Goal: Task Accomplishment & Management: Use online tool/utility

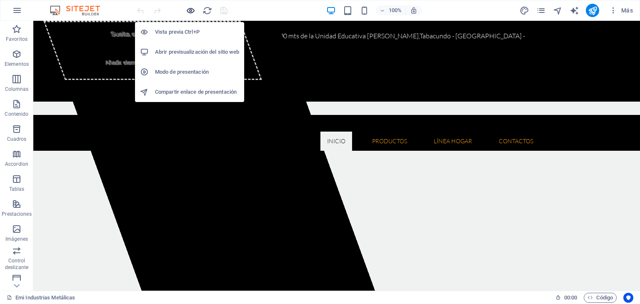
click at [191, 12] on icon "button" at bounding box center [191, 11] width 10 height 10
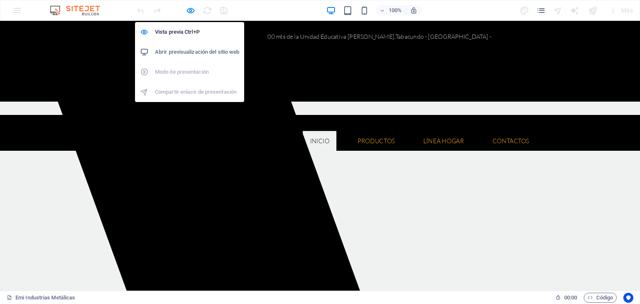
click at [192, 48] on h6 "Abrir previsualización del sitio web" at bounding box center [197, 52] width 84 height 10
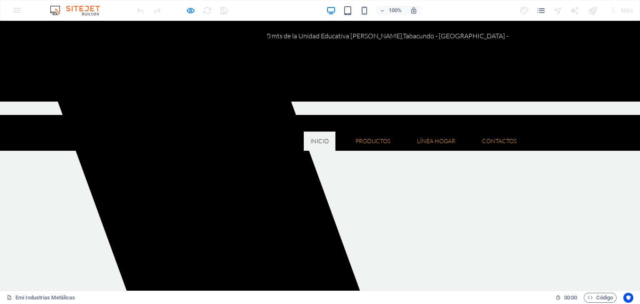
click at [281, 132] on ul "Inicio Quienes somos Misión y Visión Productos Herramientas Floricolas Mesa de …" at bounding box center [320, 141] width 407 height 19
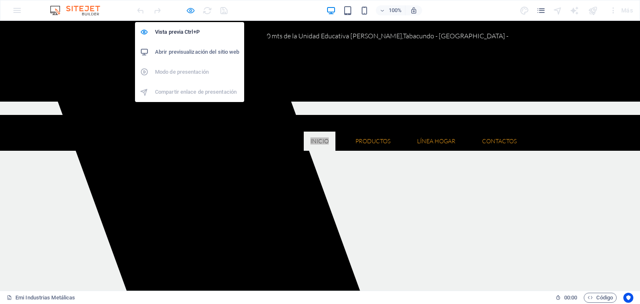
click at [191, 9] on icon "button" at bounding box center [191, 11] width 10 height 10
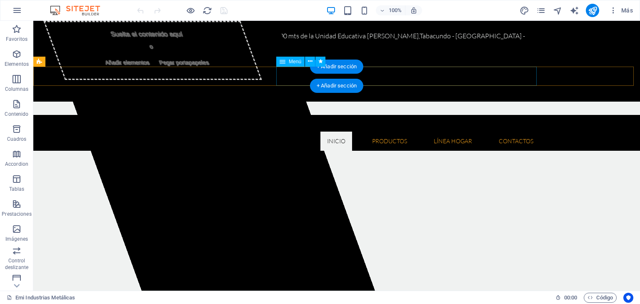
click at [290, 132] on nav "Inicio Quienes somos Misión y Visión Productos Herramientas Floricolas Mesa de …" at bounding box center [336, 141] width 407 height 19
select select
select select "1"
select select
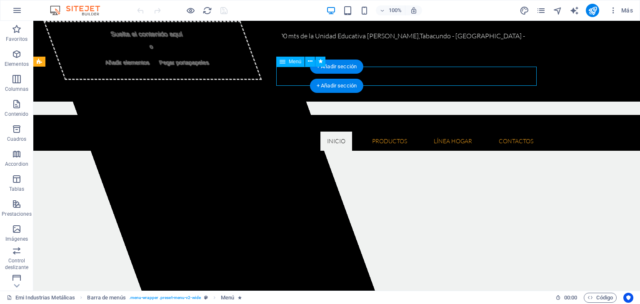
select select
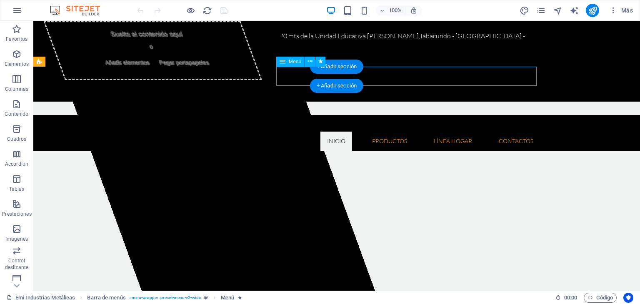
select select
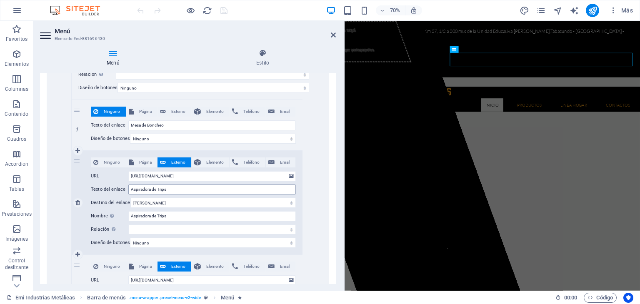
scroll to position [417, 0]
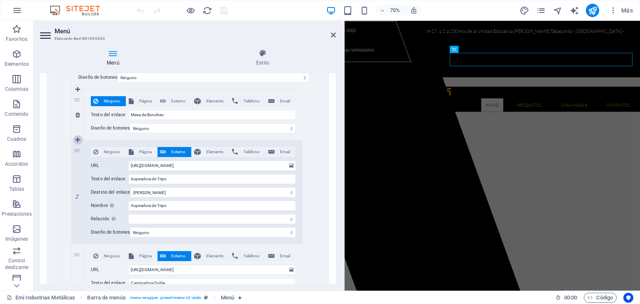
click at [81, 138] on link at bounding box center [78, 140] width 10 height 10
select select
type input "[URL][DOMAIN_NAME]"
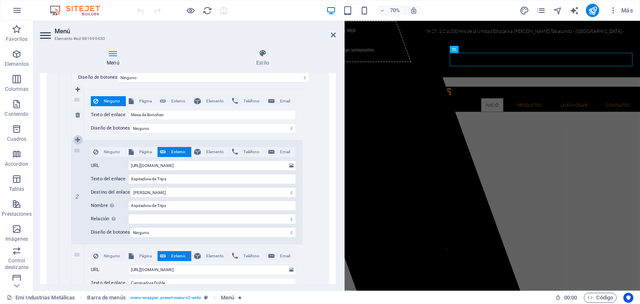
type input "Aspiradora de Trips"
select select
type input "[URL][DOMAIN_NAME]"
type input "Caminadora Doble"
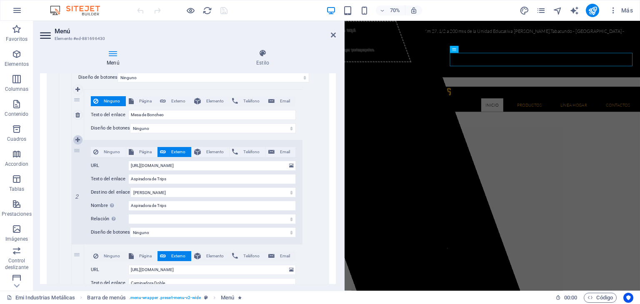
type input "Caminadora Doble"
select select
type input "[URL][DOMAIN_NAME]"
type input "Arboles Metálicos"
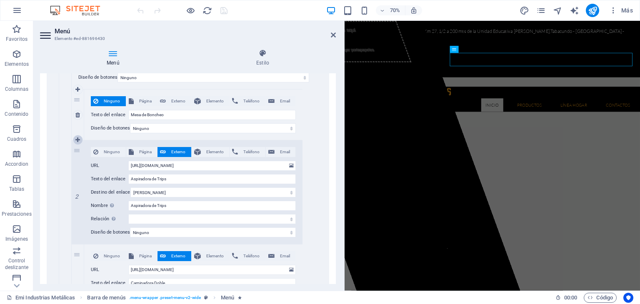
select select
type input "[URL][DOMAIN_NAME]"
type input "Casetas de Hidratación"
select select
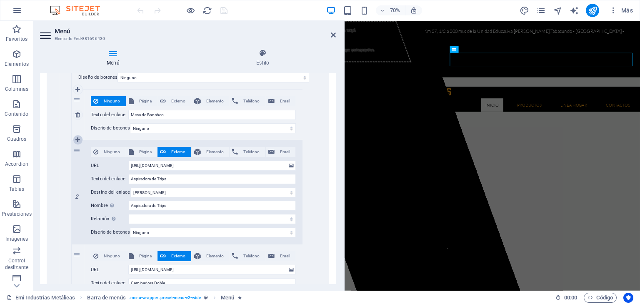
type input "[URL][DOMAIN_NAME][PERSON_NAME]"
type input "Liras de Clasificación"
select select
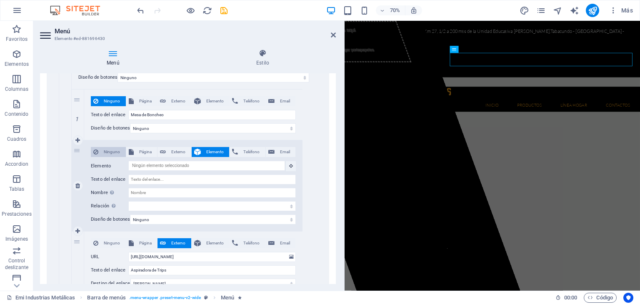
click at [116, 151] on span "Ninguno" at bounding box center [112, 152] width 23 height 10
select select
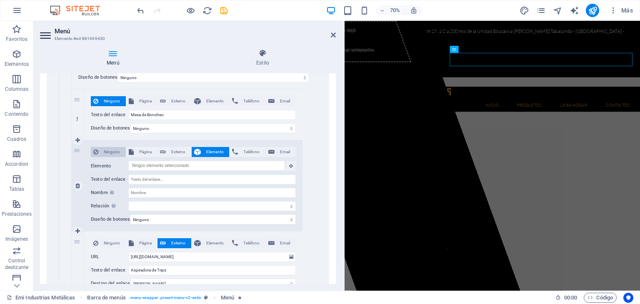
select select
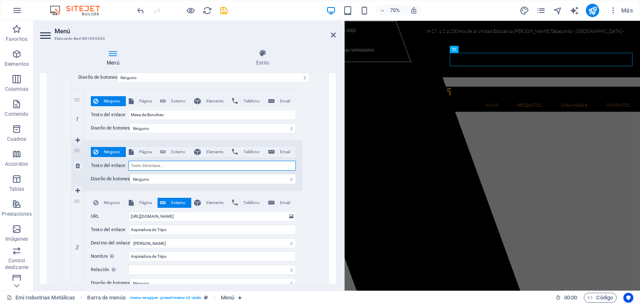
click at [155, 165] on input "Texto del enlace" at bounding box center [212, 166] width 168 height 10
type input "Mesa"
select select
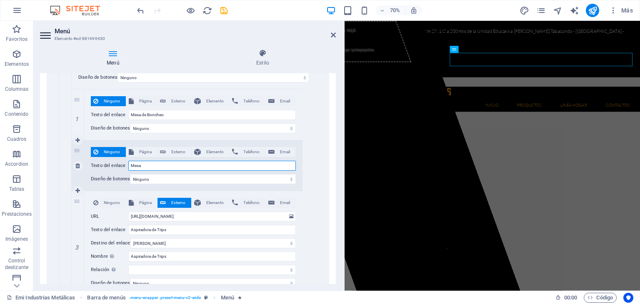
select select
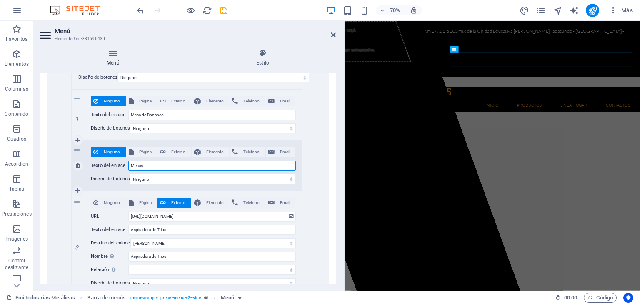
type input "Mesas"
select select
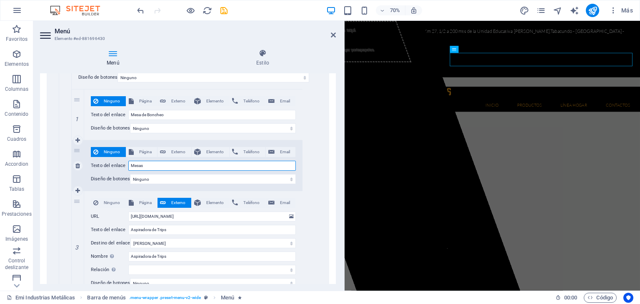
select select
type input "Mesas de"
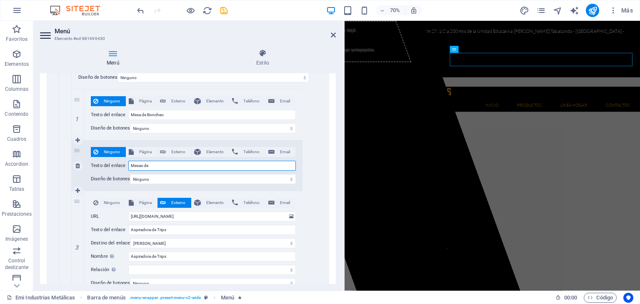
select select
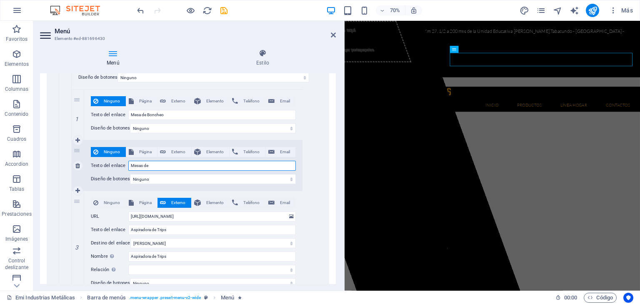
select select
type input "Mesa de"
select select
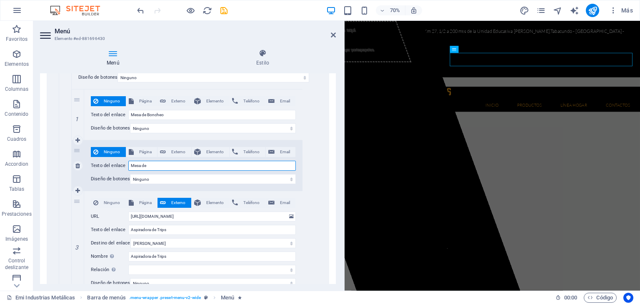
select select
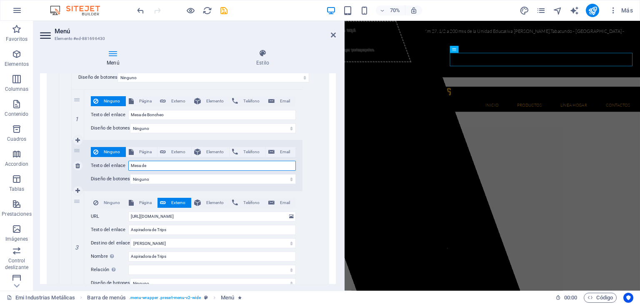
select select
click at [177, 166] on input "Mesa de" at bounding box center [212, 166] width 168 height 10
type input "Mesa de"
select select
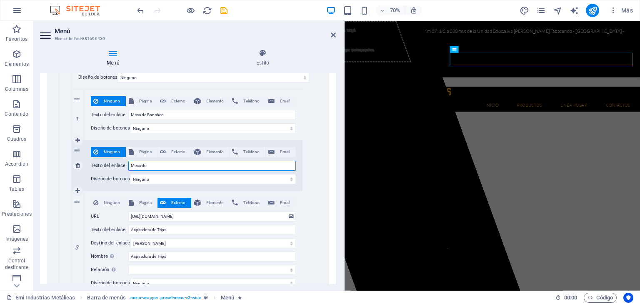
select select
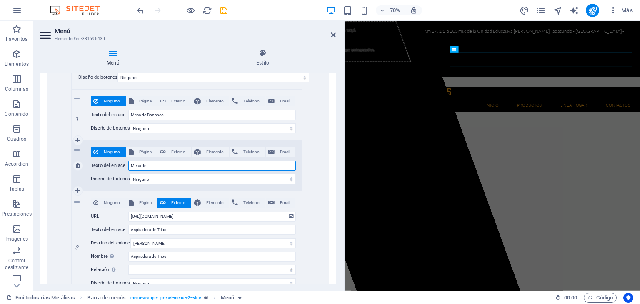
select select
type input "Mesa de T"
select select
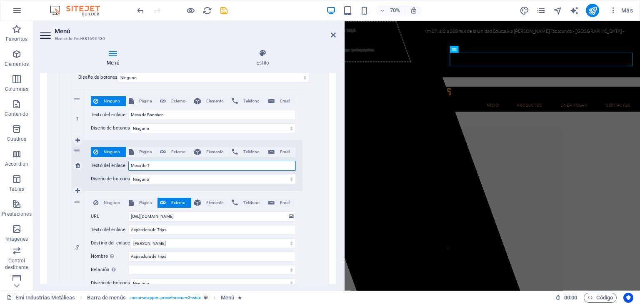
select select
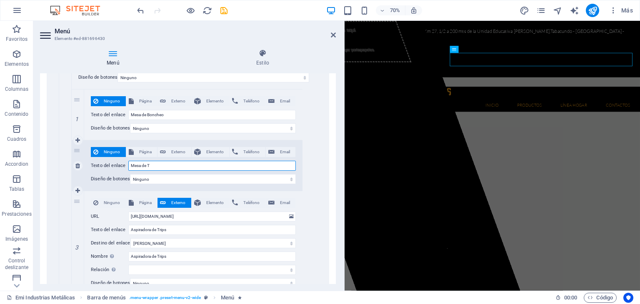
select select
type input "Mesa de Tinturado"
select select
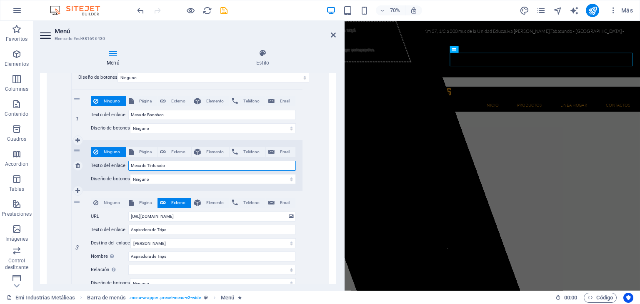
select select
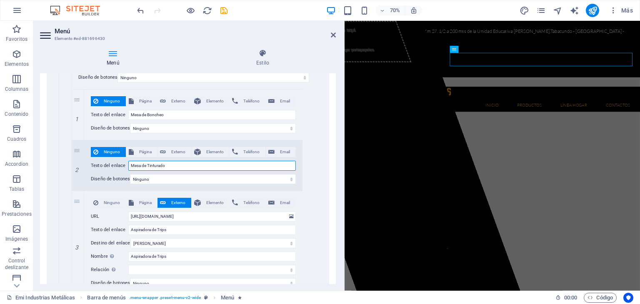
type input "Mesa de Tinturado"
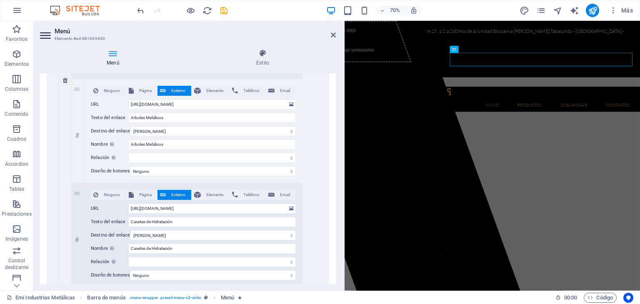
scroll to position [751, 0]
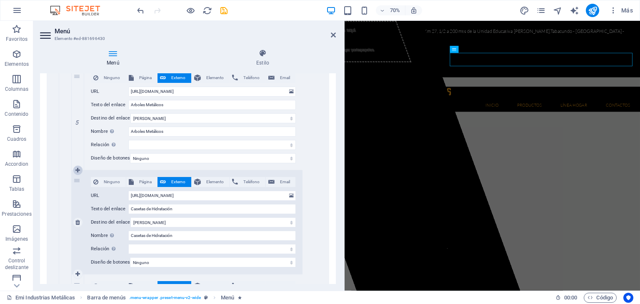
click at [78, 171] on icon at bounding box center [77, 171] width 5 height 6
select select
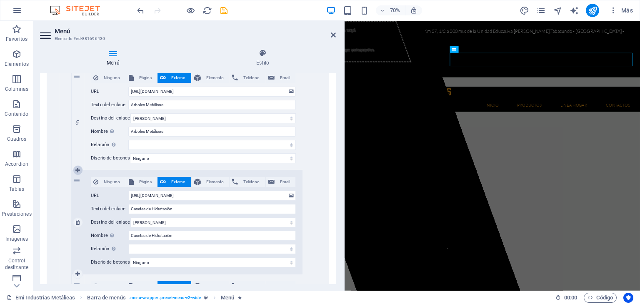
select select
type input "[URL][DOMAIN_NAME]"
type input "Casetas de Hidratación"
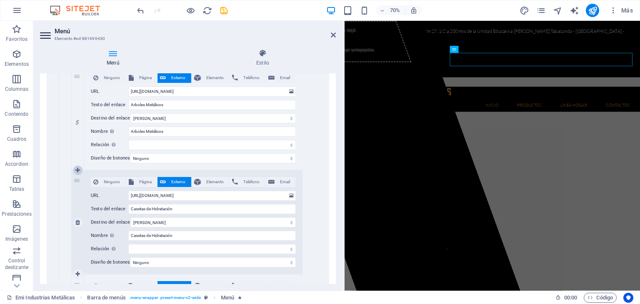
select select
type input "[URL][DOMAIN_NAME][PERSON_NAME]"
type input "Liras de Clasificación"
select select
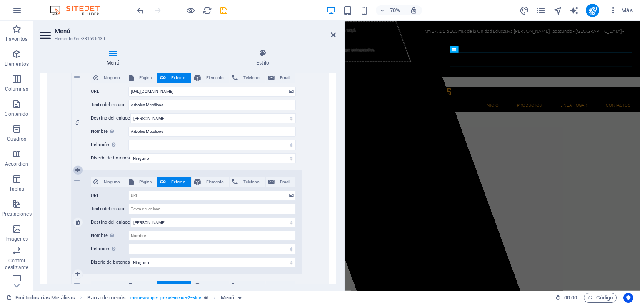
select select
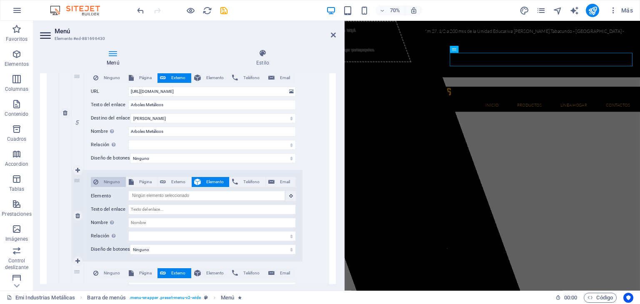
click at [115, 180] on span "Ninguno" at bounding box center [112, 182] width 23 height 10
select select
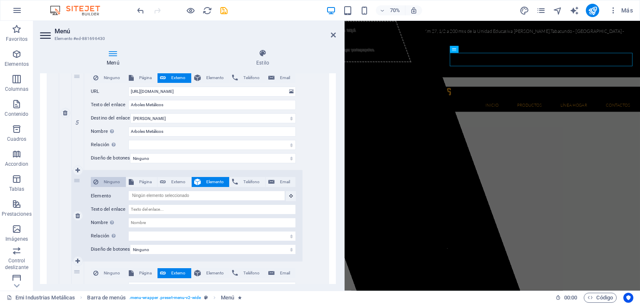
select select
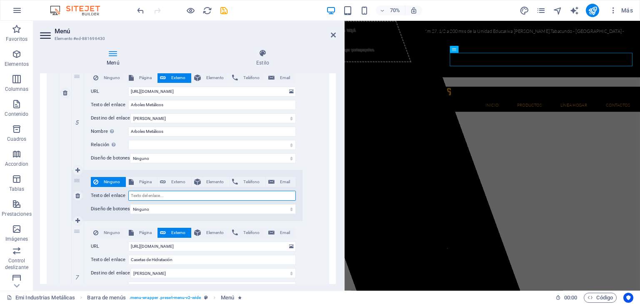
click at [153, 193] on input "Texto del enlace" at bounding box center [212, 196] width 168 height 10
type input "Des"
select select
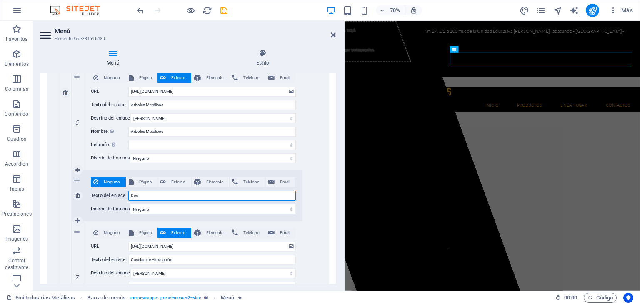
select select
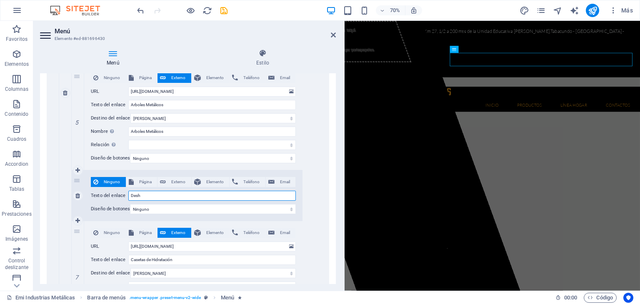
type input "Desha"
select select
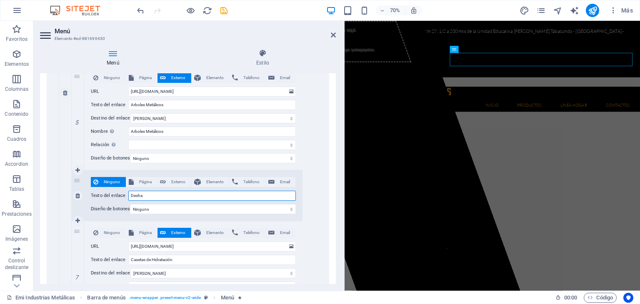
select select
type input "Desho"
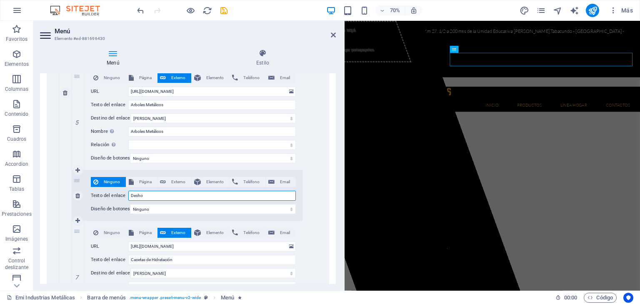
select select
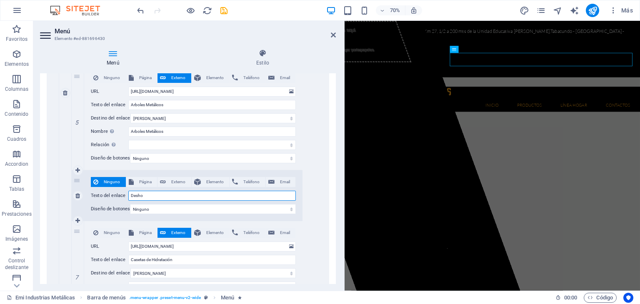
select select
type input "Deshojadores"
select select
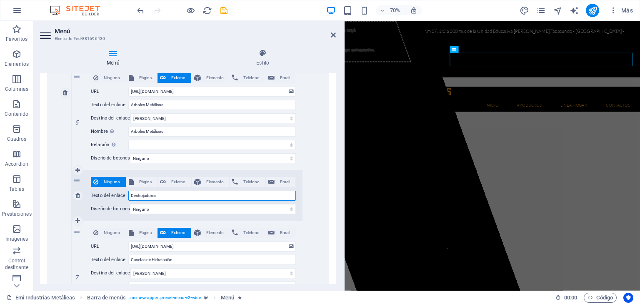
select select
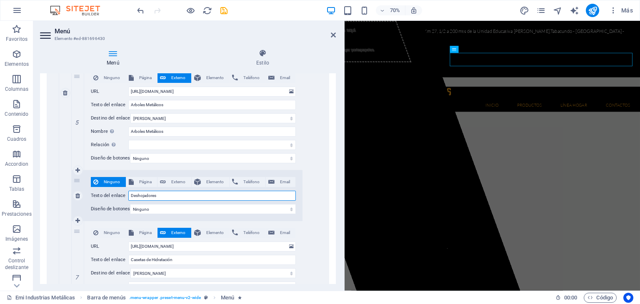
select select
type input "Deshojadores"
select select
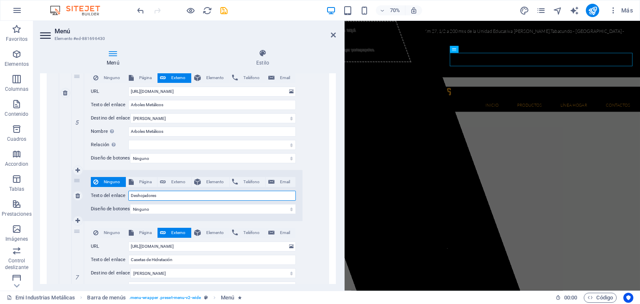
select select
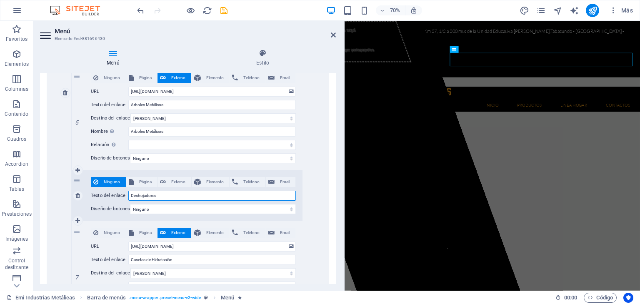
select select
type input "Deshojadores Manueles"
select select
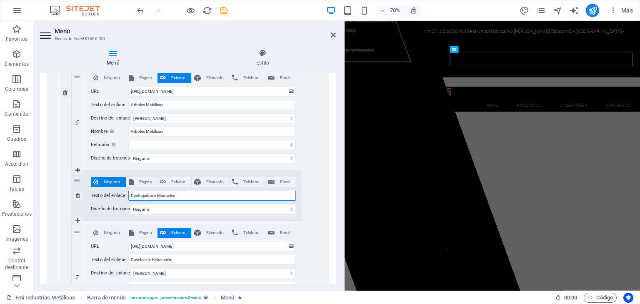
select select
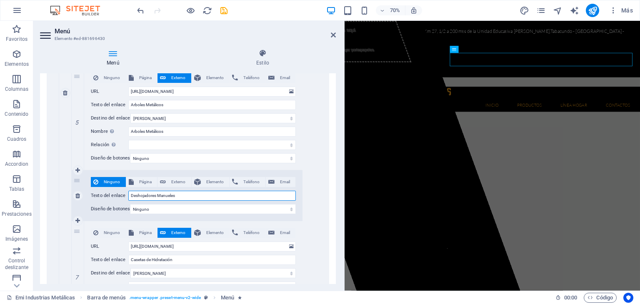
click at [171, 193] on input "Deshojadores Manueles" at bounding box center [212, 196] width 168 height 10
type input "Deshojadores Manuees"
select select
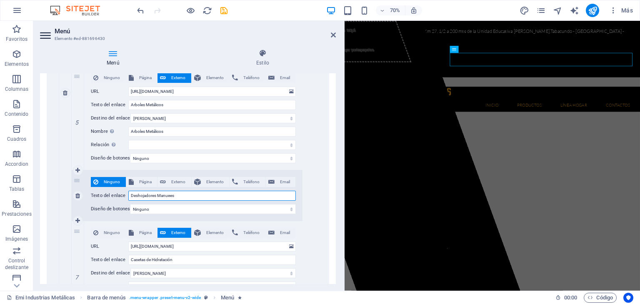
select select
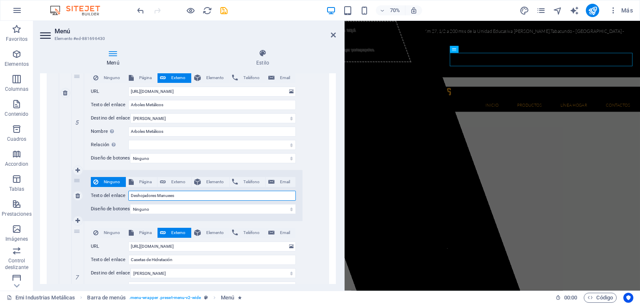
type input "Deshojadores Manueaes"
select select
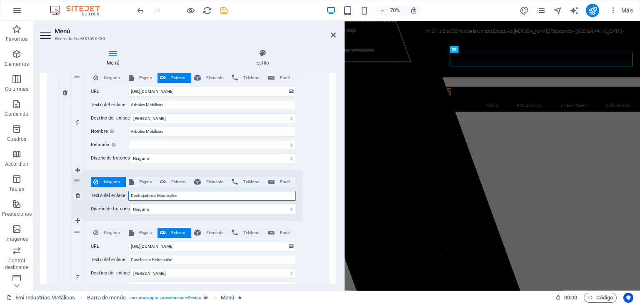
click at [170, 195] on input "Deshojadores Manueales" at bounding box center [212, 196] width 168 height 10
click at [314, 197] on div "Ninguno Página Externo Elemento Teléfono Email Página Emi Industrias Metálicas …" at bounding box center [194, 93] width 244 height 882
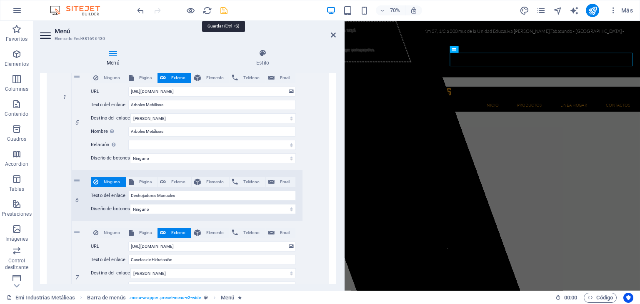
click at [223, 13] on icon "save" at bounding box center [224, 11] width 10 height 10
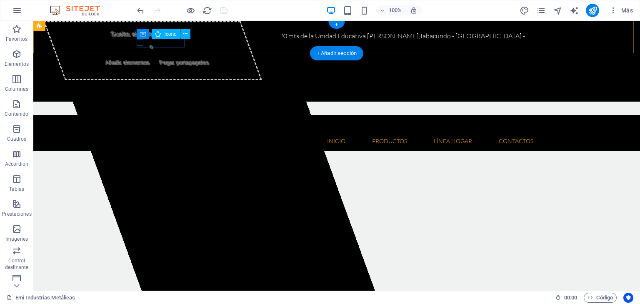
click at [140, 52] on figure at bounding box center [333, 55] width 387 height 7
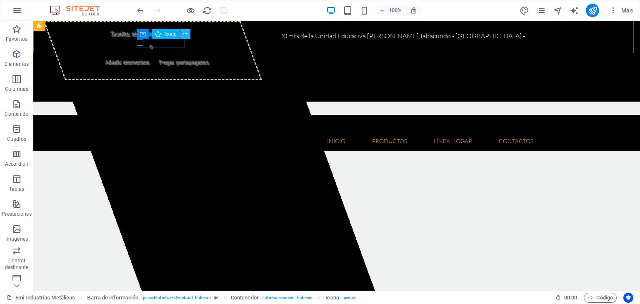
click at [183, 35] on button at bounding box center [186, 34] width 10 height 10
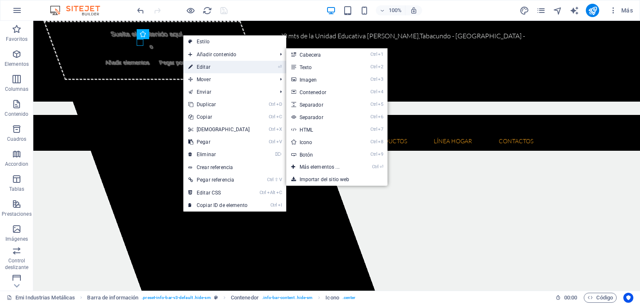
click at [199, 66] on link "⏎ Editar" at bounding box center [219, 67] width 72 height 13
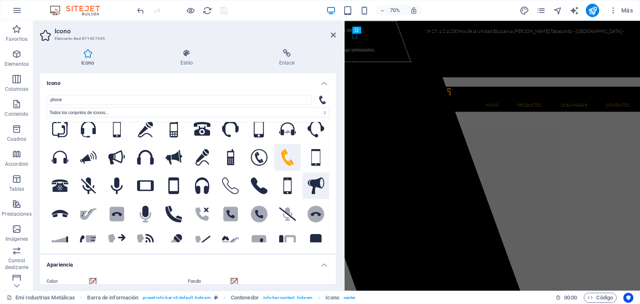
scroll to position [0, 0]
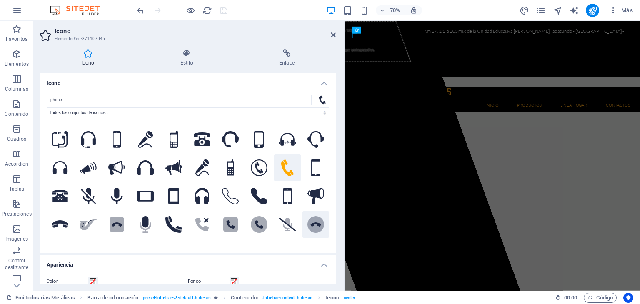
click at [316, 219] on icon at bounding box center [316, 224] width 17 height 17
click at [293, 167] on button at bounding box center [287, 168] width 27 height 27
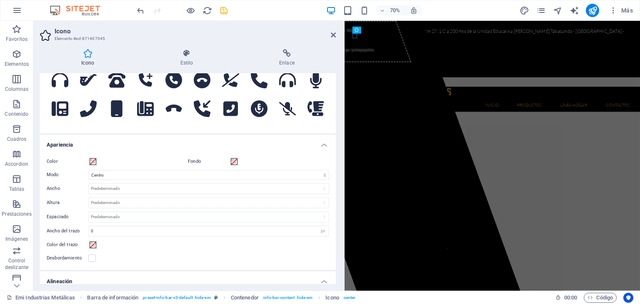
scroll to position [101, 0]
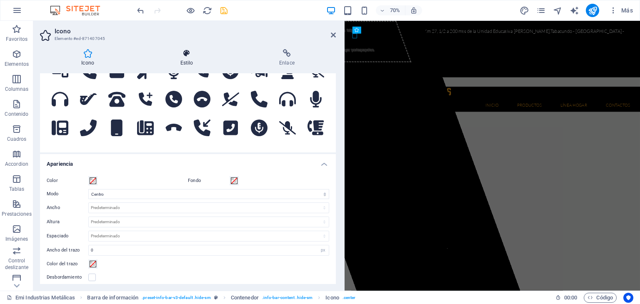
click at [190, 62] on h4 "Estilo" at bounding box center [188, 58] width 99 height 18
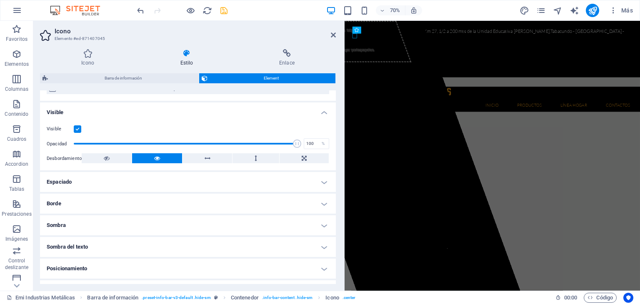
scroll to position [158, 0]
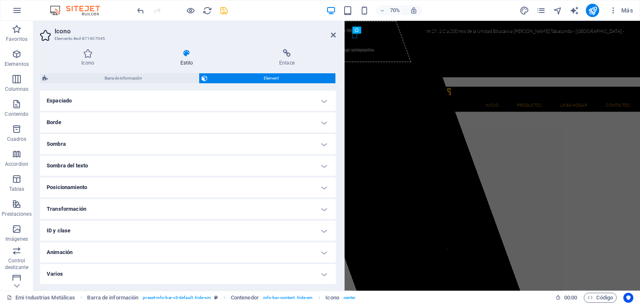
click at [98, 255] on h4 "Animación" at bounding box center [188, 253] width 296 height 20
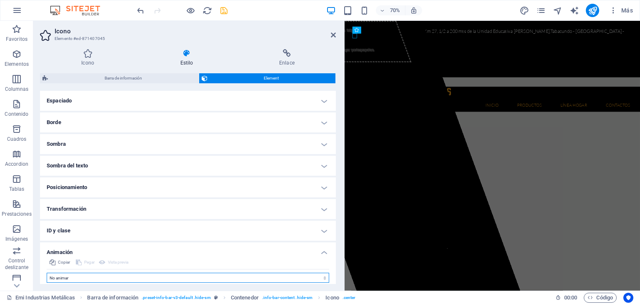
click at [97, 276] on select "No animar Mostrar / Ocultar Subir/bajar Acercar/alejar Deslizar de izquierda a …" at bounding box center [188, 278] width 283 height 10
click at [47, 273] on select "No animar Mostrar / Ocultar Subir/bajar Acercar/alejar Deslizar de izquierda a …" at bounding box center [188, 278] width 283 height 10
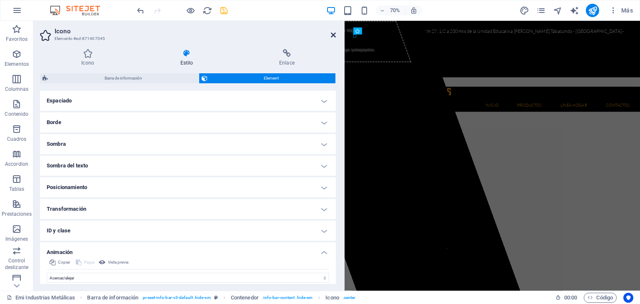
click at [334, 37] on icon at bounding box center [333, 35] width 5 height 7
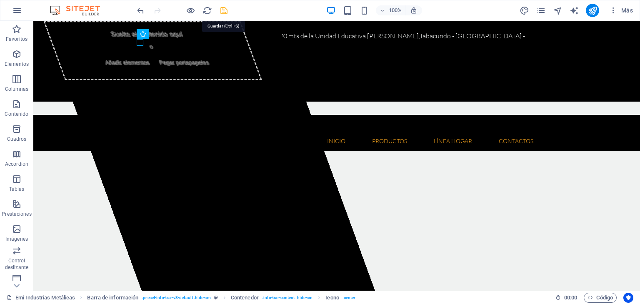
click at [226, 9] on icon "save" at bounding box center [224, 11] width 10 height 10
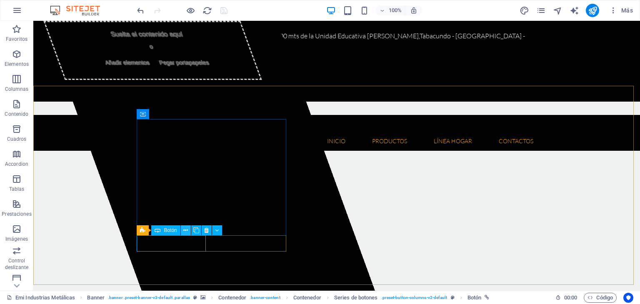
click at [185, 231] on icon at bounding box center [185, 230] width 5 height 9
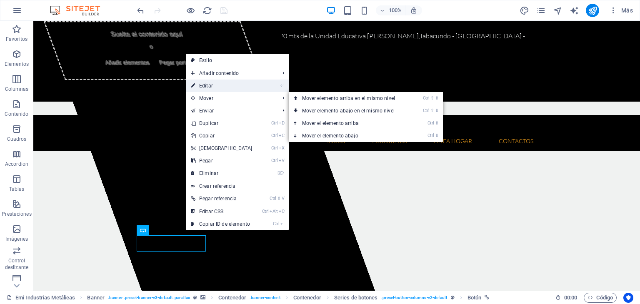
click at [217, 89] on link "⏎ Editar" at bounding box center [222, 86] width 72 height 13
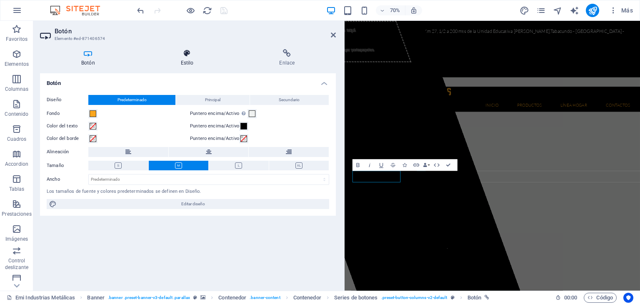
click at [188, 58] on h4 "Estilo" at bounding box center [189, 58] width 99 height 18
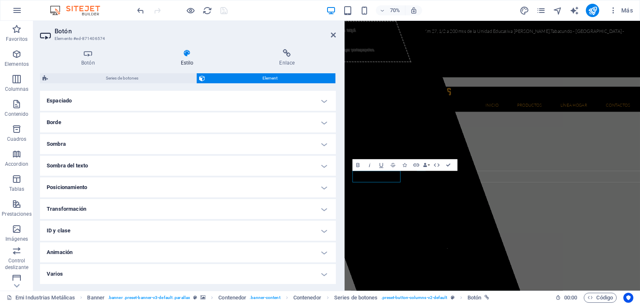
click at [118, 252] on h4 "Animación" at bounding box center [188, 253] width 296 height 20
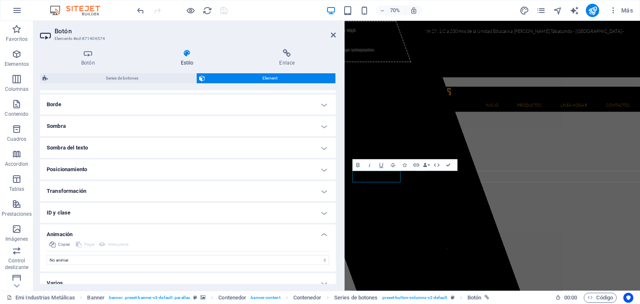
scroll to position [185, 0]
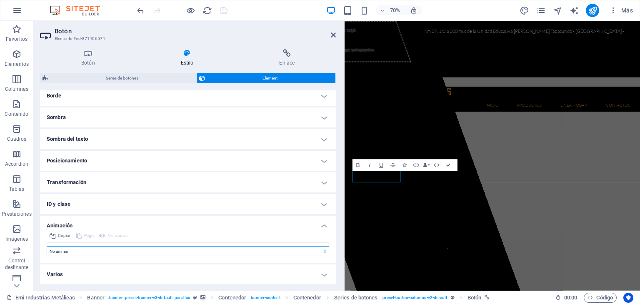
click at [118, 251] on select "No animar Mostrar / Ocultar Subir/bajar Acercar/alejar Deslizar de izquierda a …" at bounding box center [188, 251] width 283 height 10
click at [47, 246] on select "No animar Mostrar / Ocultar Subir/bajar Acercar/alejar Deslizar de izquierda a …" at bounding box center [188, 251] width 283 height 10
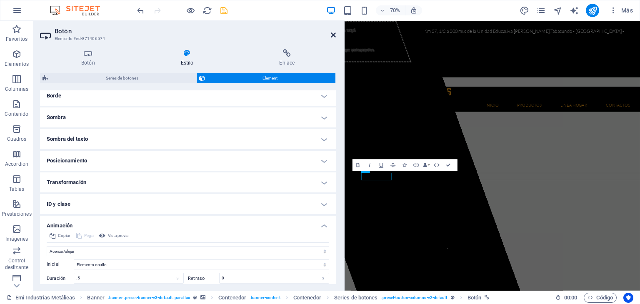
click at [332, 35] on icon at bounding box center [333, 35] width 5 height 7
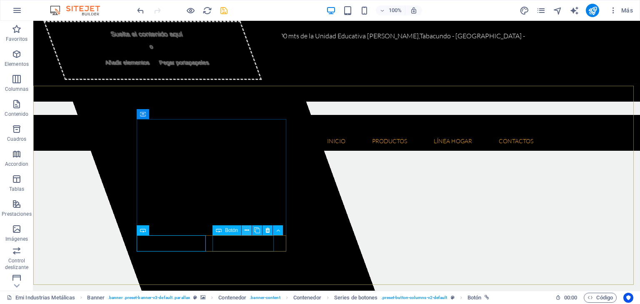
click at [245, 230] on icon at bounding box center [247, 230] width 5 height 9
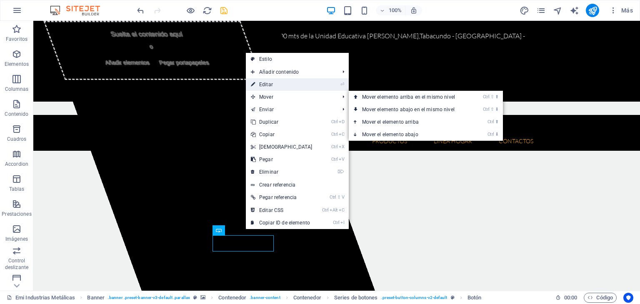
click at [276, 87] on link "⏎ Editar" at bounding box center [282, 84] width 72 height 13
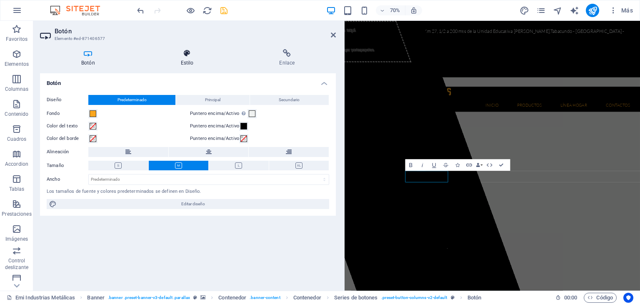
click at [198, 62] on h4 "Estilo" at bounding box center [189, 58] width 99 height 18
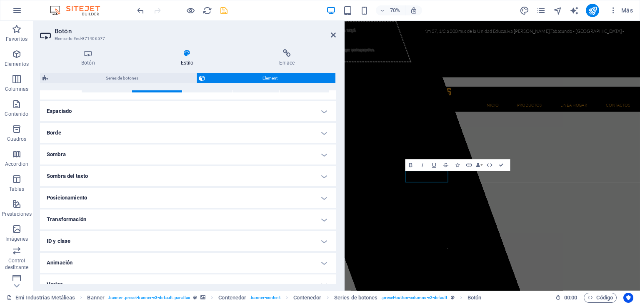
scroll to position [158, 0]
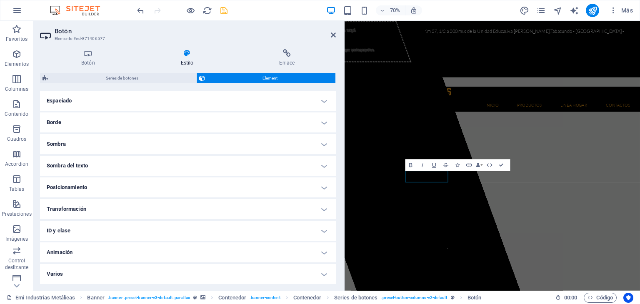
click at [122, 253] on h4 "Animación" at bounding box center [188, 253] width 296 height 20
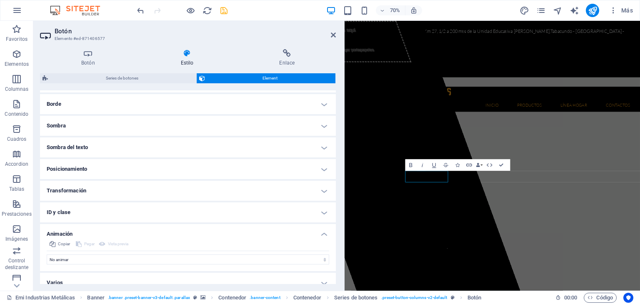
scroll to position [185, 0]
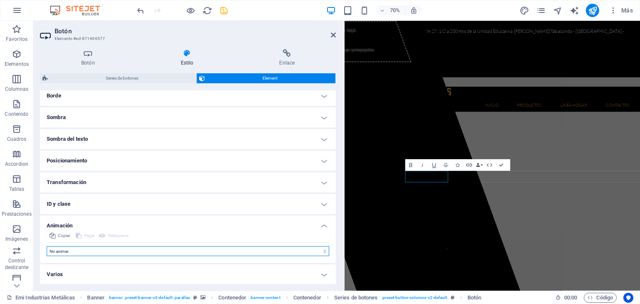
click at [124, 252] on select "No animar Mostrar / Ocultar Subir/bajar Acercar/alejar Deslizar de izquierda a …" at bounding box center [188, 251] width 283 height 10
click at [47, 246] on select "No animar Mostrar / Ocultar Subir/bajar Acercar/alejar Deslizar de izquierda a …" at bounding box center [188, 251] width 283 height 10
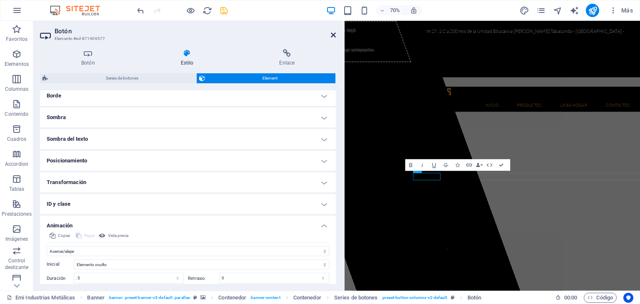
drag, startPoint x: 334, startPoint y: 33, endPoint x: 278, endPoint y: 79, distance: 72.3
click at [334, 33] on icon at bounding box center [333, 35] width 5 height 7
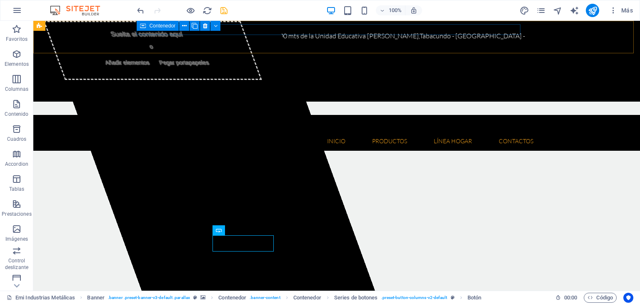
click at [140, 30] on div "Contenedor" at bounding box center [158, 26] width 42 height 10
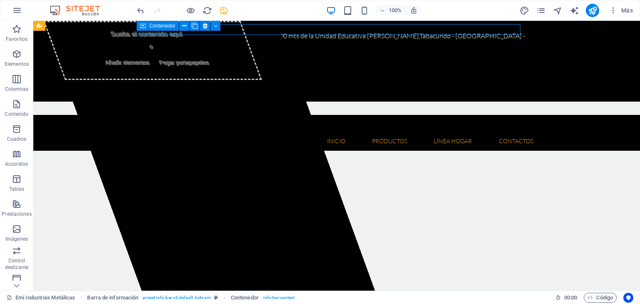
click at [140, 31] on div "Contenedor" at bounding box center [181, 26] width 89 height 10
click at [181, 28] on button at bounding box center [184, 26] width 10 height 10
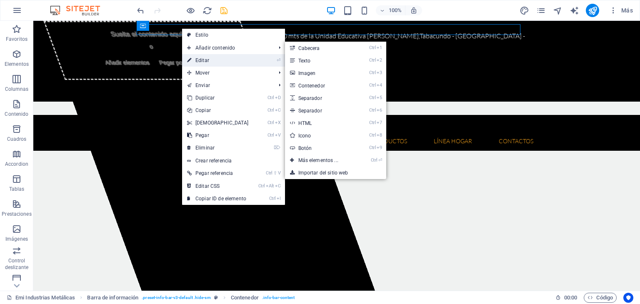
click at [205, 59] on link "⏎ Editar" at bounding box center [218, 60] width 72 height 13
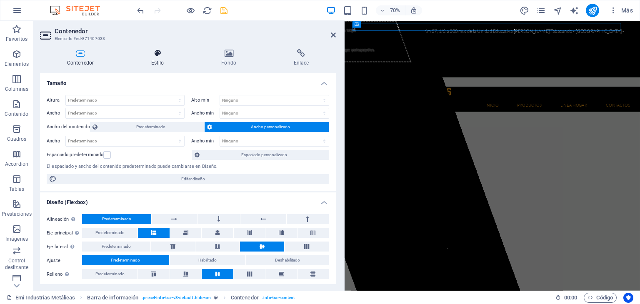
click at [168, 53] on icon at bounding box center [157, 53] width 67 height 8
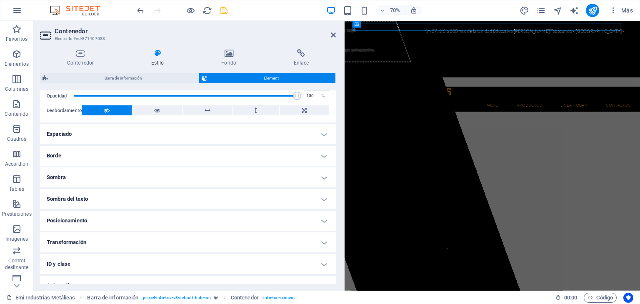
scroll to position [158, 0]
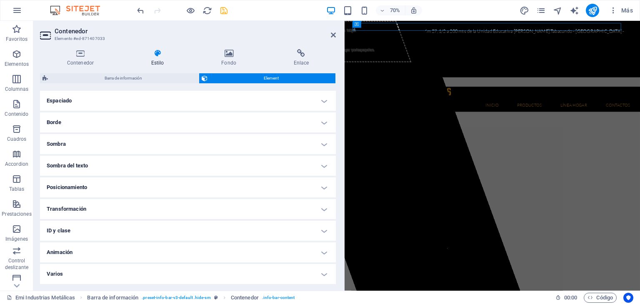
click at [132, 252] on h4 "Animación" at bounding box center [188, 253] width 296 height 20
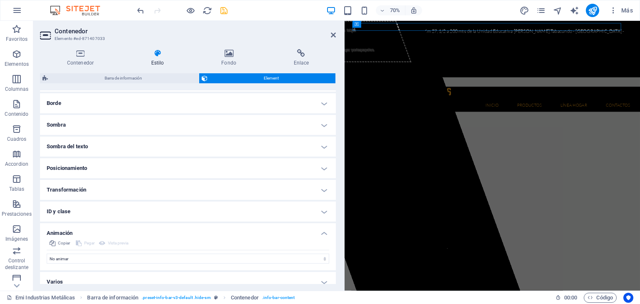
scroll to position [185, 0]
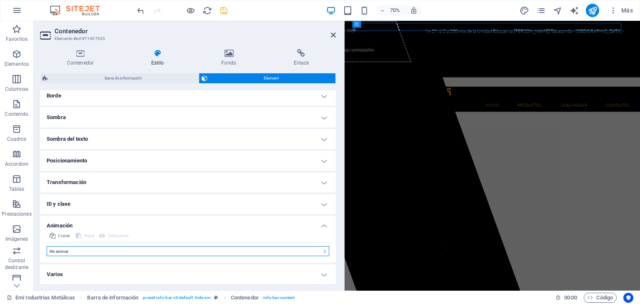
click at [132, 253] on select "No animar Mostrar / Ocultar Subir/bajar Acercar/alejar Deslizar de izquierda a …" at bounding box center [188, 251] width 283 height 10
click at [47, 246] on select "No animar Mostrar / Ocultar Subir/bajar Acercar/alejar Deslizar de izquierda a …" at bounding box center [188, 251] width 283 height 10
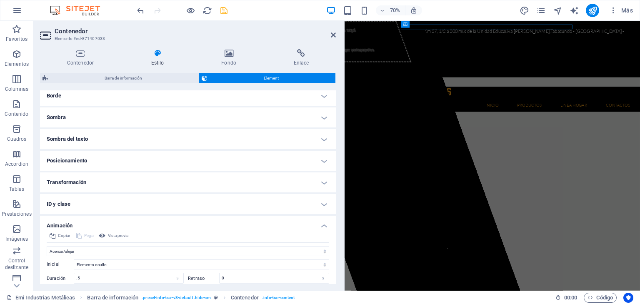
click at [330, 35] on header "Contenedor Elemento #ed-871407033" at bounding box center [188, 32] width 296 height 22
click at [332, 35] on icon at bounding box center [333, 35] width 5 height 7
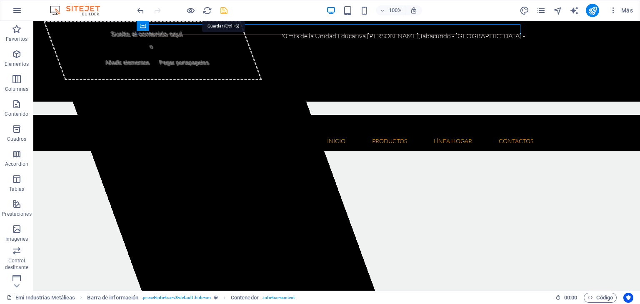
click at [226, 9] on icon "save" at bounding box center [224, 11] width 10 height 10
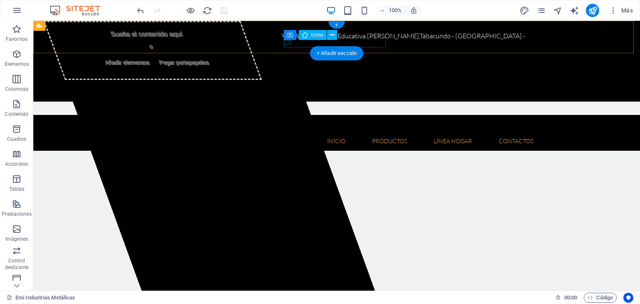
click at [288, 70] on figure at bounding box center [333, 72] width 387 height 5
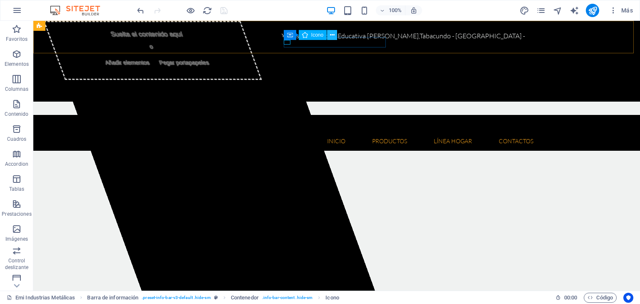
click at [331, 34] on icon at bounding box center [332, 35] width 5 height 9
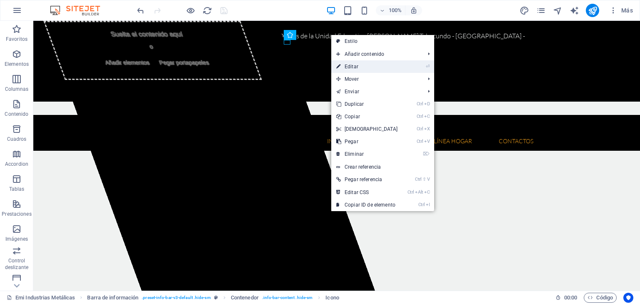
click at [352, 68] on link "⏎ Editar" at bounding box center [368, 66] width 72 height 13
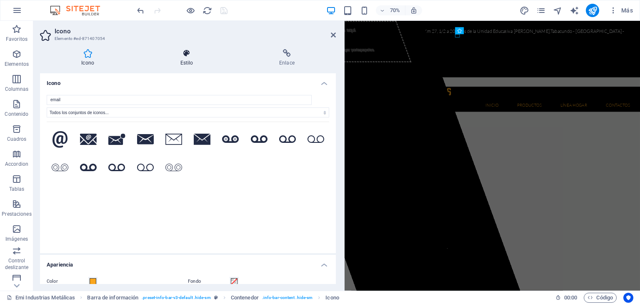
click at [190, 59] on h4 "Estilo" at bounding box center [188, 58] width 99 height 18
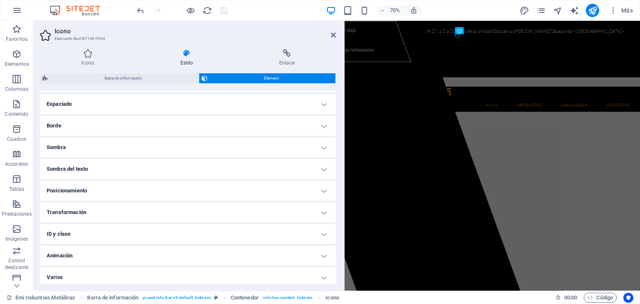
scroll to position [158, 0]
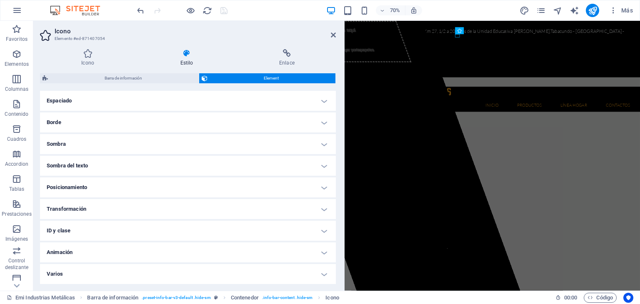
click at [137, 252] on h4 "Animación" at bounding box center [188, 253] width 296 height 20
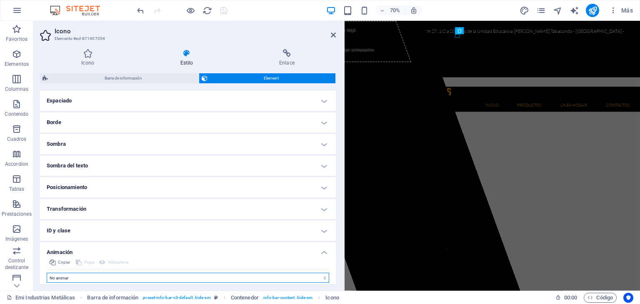
click at [109, 280] on select "No animar Mostrar / Ocultar Subir/bajar Acercar/alejar Deslizar de izquierda a …" at bounding box center [188, 278] width 283 height 10
click at [47, 273] on select "No animar Mostrar / Ocultar Subir/bajar Acercar/alejar Deslizar de izquierda a …" at bounding box center [188, 278] width 283 height 10
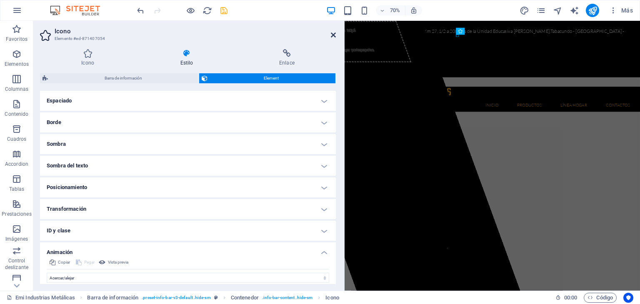
click at [332, 33] on icon at bounding box center [333, 35] width 5 height 7
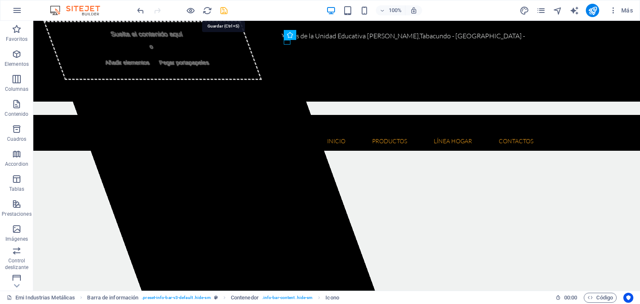
click at [224, 11] on icon "save" at bounding box center [224, 11] width 10 height 10
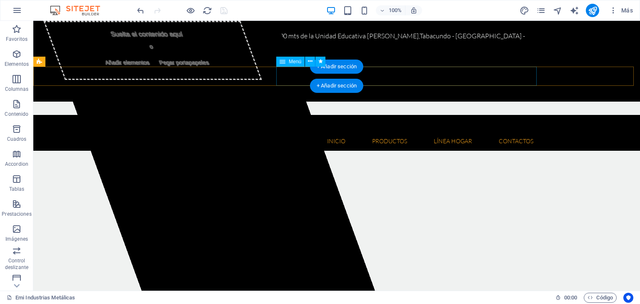
click at [301, 132] on nav "Inicio Quienes somos Misión y Visión Productos Herramientas Floricolas Mesa de …" at bounding box center [336, 141] width 407 height 19
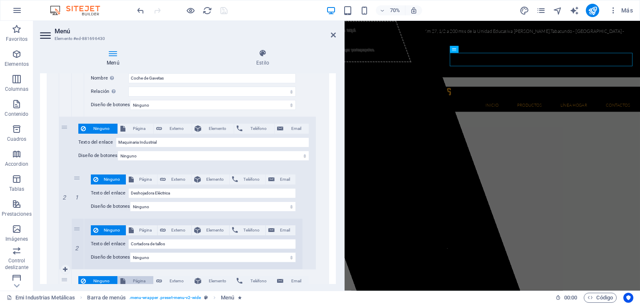
scroll to position [1126, 0]
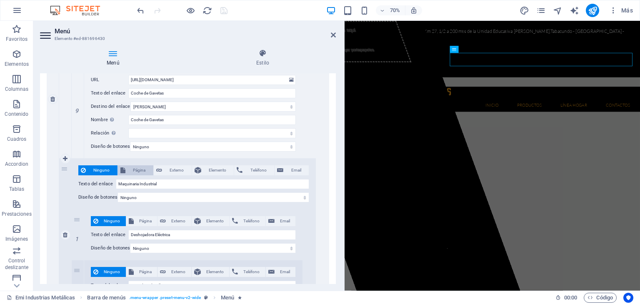
click at [141, 172] on span "Página" at bounding box center [139, 171] width 23 height 10
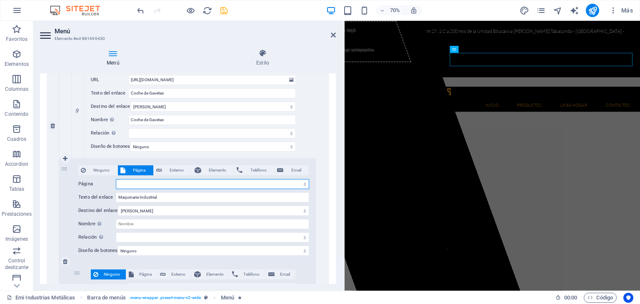
scroll to position [1153, 0]
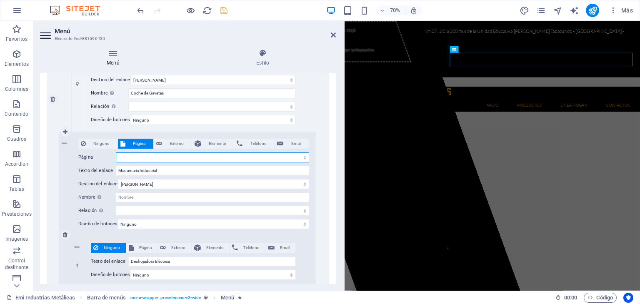
click at [182, 156] on select "Emi Industrias Metálicas Herramientas Floricolas Mobiliario Industrial Emi Indu…" at bounding box center [212, 158] width 193 height 10
click at [116, 153] on select "Emi Industrias Metálicas Herramientas Floricolas Mobiliario Industrial Emi Indu…" at bounding box center [212, 158] width 193 height 10
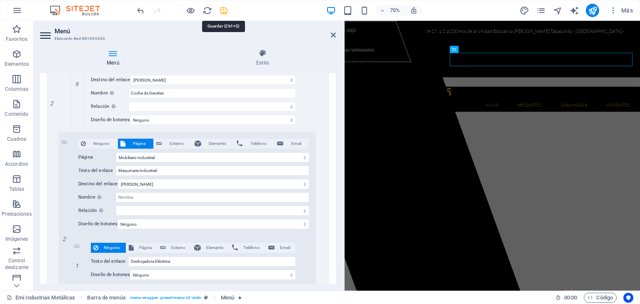
click at [226, 11] on icon "save" at bounding box center [224, 11] width 10 height 10
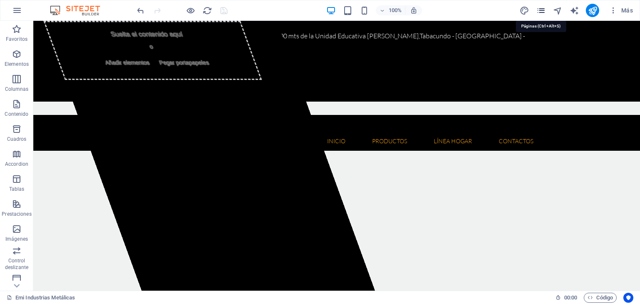
click at [539, 11] on icon "pages" at bounding box center [542, 11] width 10 height 10
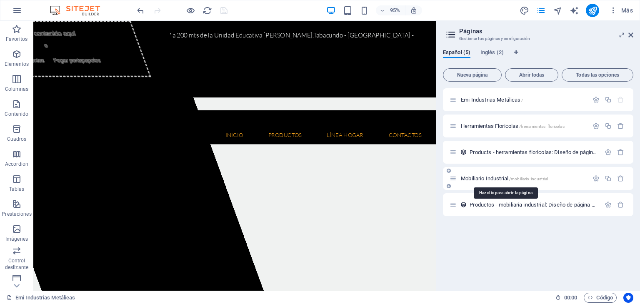
click at [538, 177] on span "/mobiliario-industrial" at bounding box center [529, 179] width 39 height 5
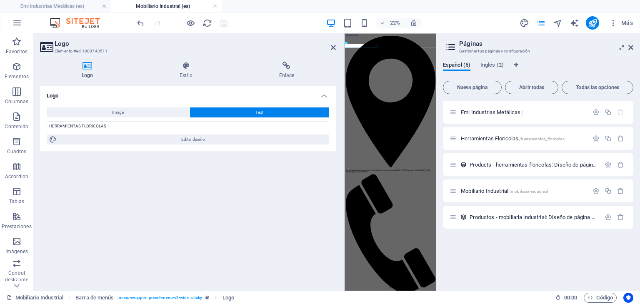
scroll to position [0, 0]
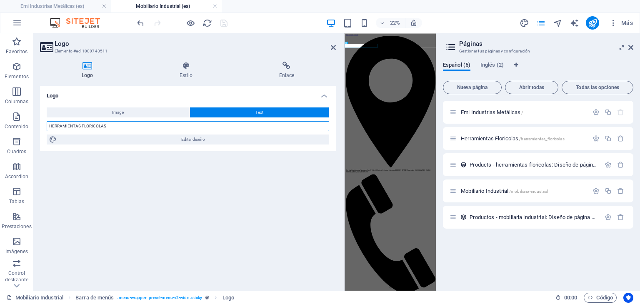
click at [120, 128] on input "HERRAMIENTAS FLORICOLAS" at bounding box center [188, 126] width 283 height 10
drag, startPoint x: 120, startPoint y: 128, endPoint x: 45, endPoint y: 128, distance: 75.1
click at [45, 128] on div "Image Text Arrastra archivos aquí, haz clic para escoger archivos o selecciona …" at bounding box center [188, 126] width 296 height 50
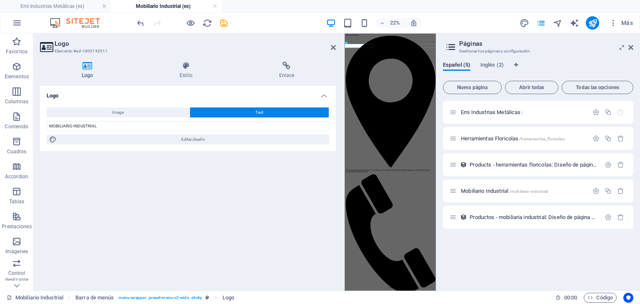
click at [142, 167] on div "Logo Image Text Arrastra archivos aquí, haz clic para escoger archivos o selecc…" at bounding box center [188, 185] width 296 height 198
click at [222, 24] on icon "save" at bounding box center [224, 23] width 10 height 10
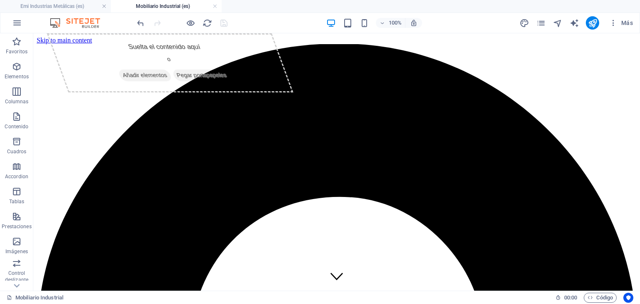
click at [181, 3] on h4 "Mobiliario Industrial (es)" at bounding box center [166, 6] width 111 height 9
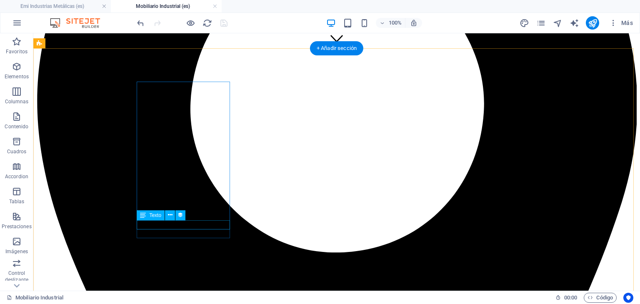
scroll to position [250, 0]
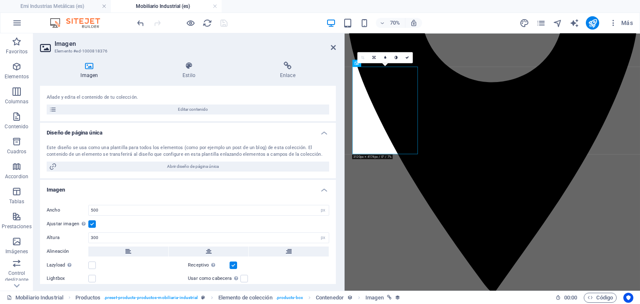
scroll to position [65, 0]
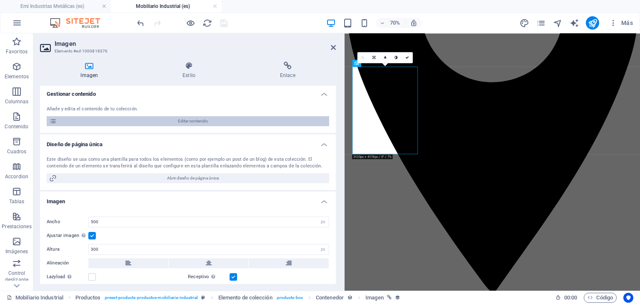
click at [211, 120] on span "Editar contenido" at bounding box center [193, 121] width 268 height 10
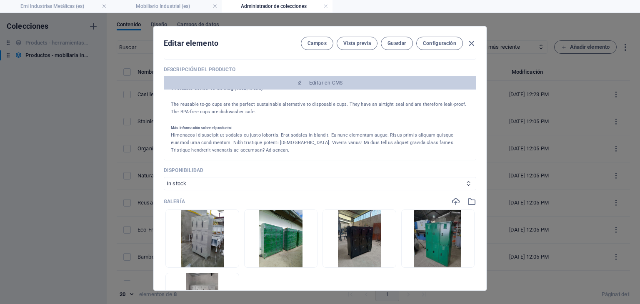
scroll to position [0, 0]
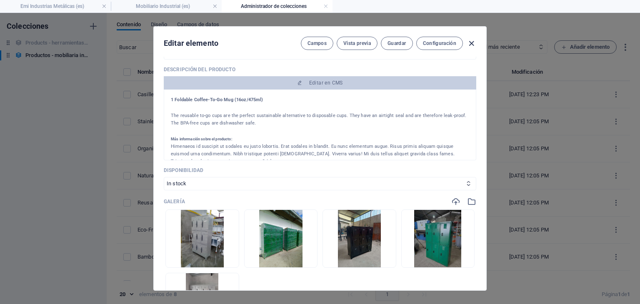
click at [470, 45] on icon "button" at bounding box center [472, 44] width 10 height 10
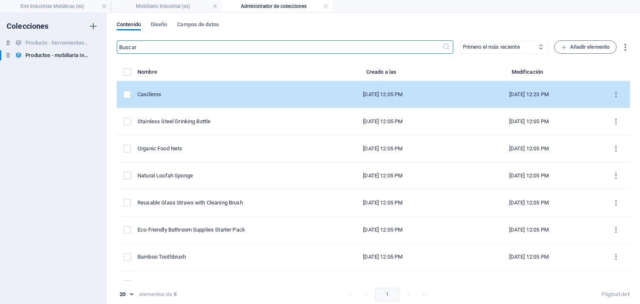
scroll to position [217, 0]
click at [249, 98] on td "Casilleros" at bounding box center [224, 94] width 173 height 27
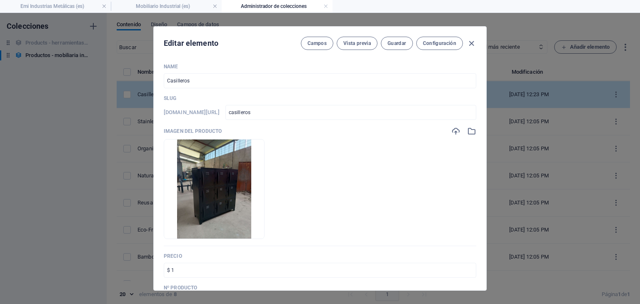
click at [249, 98] on p "Slug" at bounding box center [320, 98] width 313 height 7
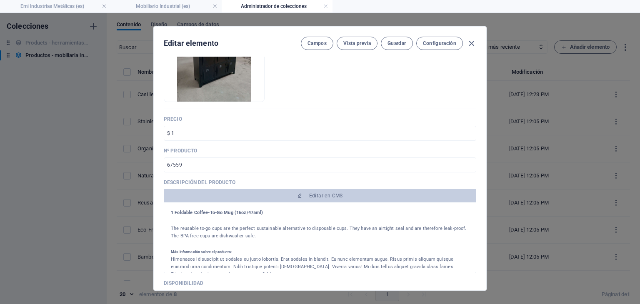
scroll to position [125, 0]
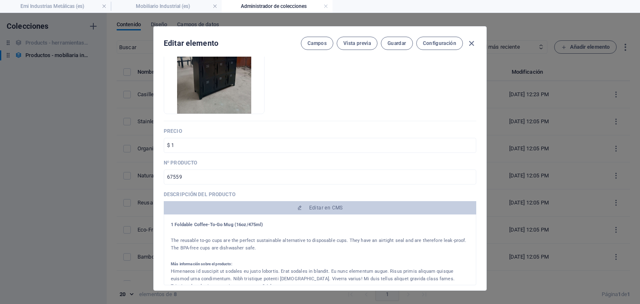
click at [220, 196] on p "Descripción del producto" at bounding box center [320, 194] width 313 height 7
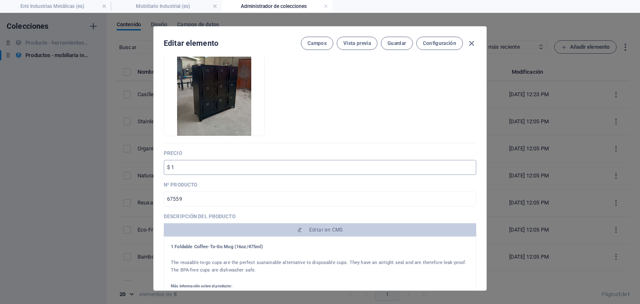
scroll to position [83, 0]
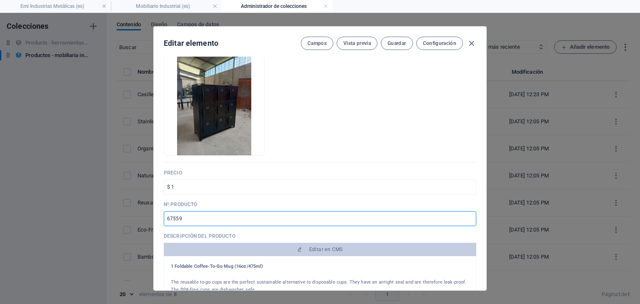
click at [399, 216] on input "67559" at bounding box center [320, 218] width 313 height 15
click at [467, 219] on input "67558" at bounding box center [320, 218] width 313 height 15
click at [467, 217] on input "67559" at bounding box center [320, 218] width 313 height 15
click at [470, 44] on icon "button" at bounding box center [472, 44] width 10 height 10
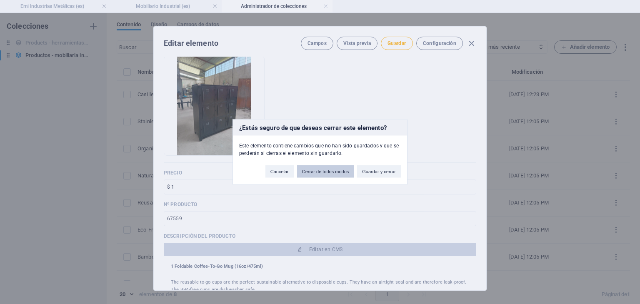
click at [332, 174] on button "Cerrar de todos modos" at bounding box center [325, 172] width 57 height 13
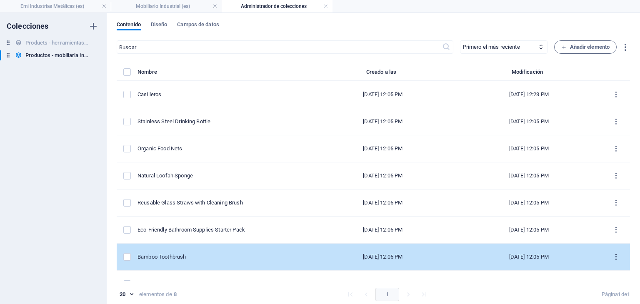
click at [613, 259] on icon "items list" at bounding box center [617, 258] width 8 height 8
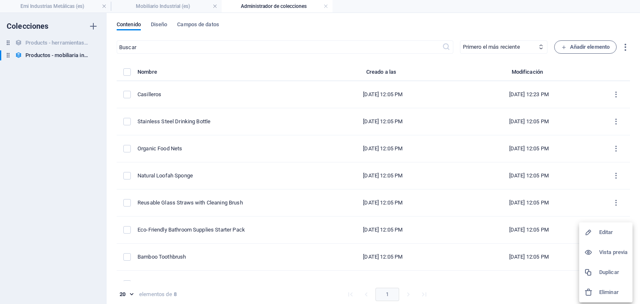
click at [613, 290] on h6 "Eliminar" at bounding box center [614, 293] width 28 height 10
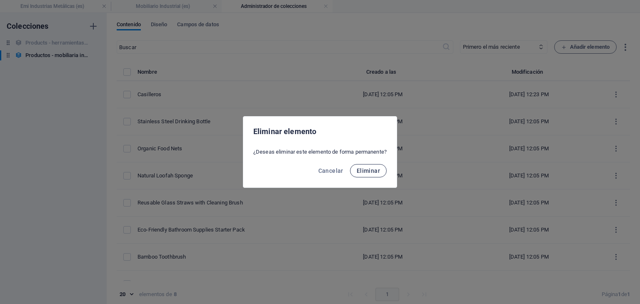
click at [374, 172] on span "Eliminar" at bounding box center [368, 171] width 23 height 7
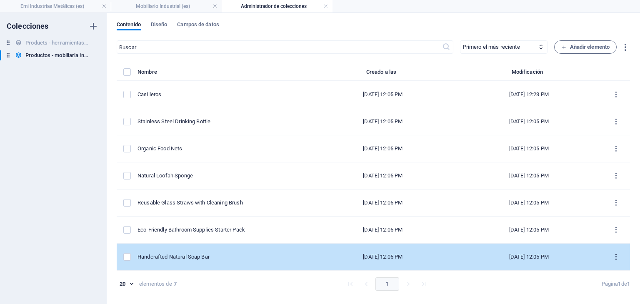
click at [617, 257] on icon "items list" at bounding box center [617, 258] width 8 height 8
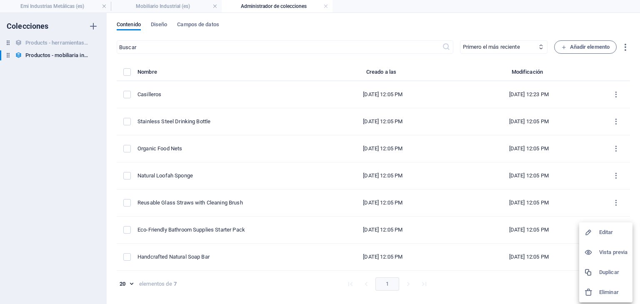
click at [613, 293] on h6 "Eliminar" at bounding box center [614, 293] width 28 height 10
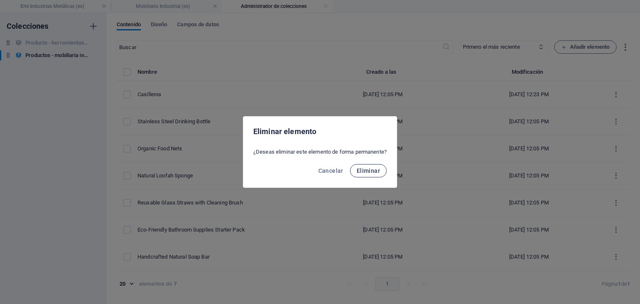
click at [380, 165] on button "Eliminar" at bounding box center [368, 170] width 37 height 13
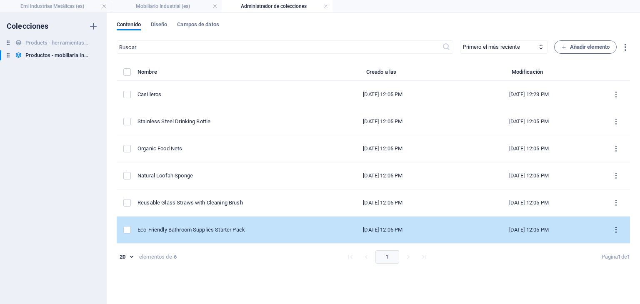
click at [615, 230] on icon "items list" at bounding box center [617, 230] width 8 height 8
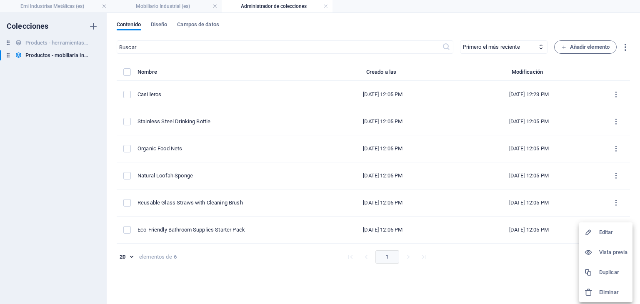
click at [603, 293] on h6 "Eliminar" at bounding box center [614, 293] width 28 height 10
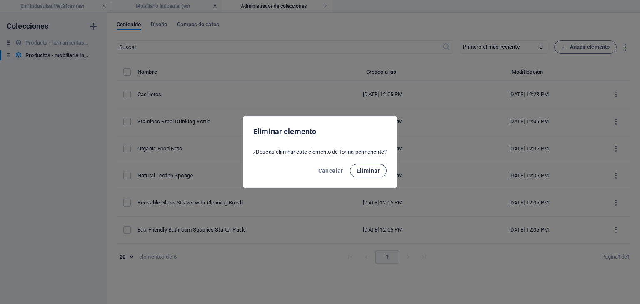
click at [382, 171] on button "Eliminar" at bounding box center [368, 170] width 37 height 13
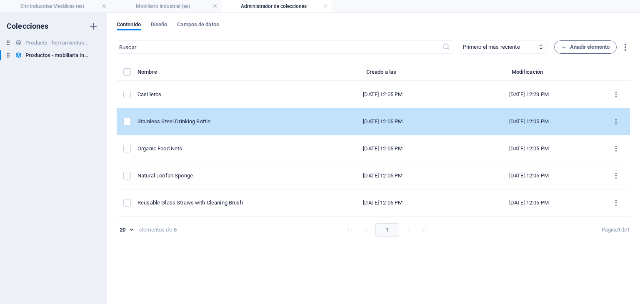
click at [261, 121] on div "Stainless Steel Drinking Bottle" at bounding box center [221, 122] width 166 height 8
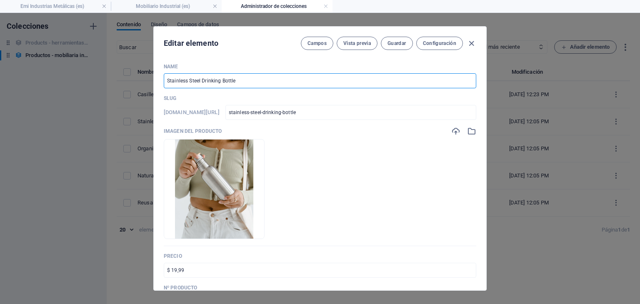
drag, startPoint x: 256, startPoint y: 83, endPoint x: 165, endPoint y: 84, distance: 91.3
click at [165, 84] on input "Stainless Steel Drinking Bottle" at bounding box center [320, 80] width 313 height 15
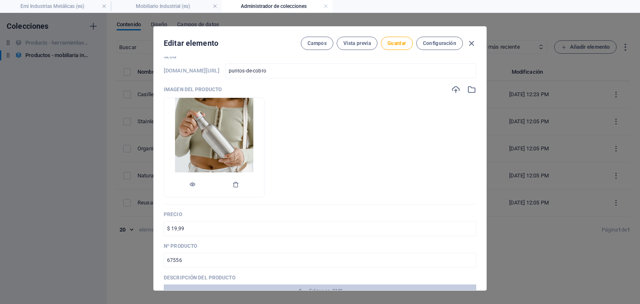
click at [241, 148] on img at bounding box center [214, 147] width 78 height 99
click at [239, 186] on icon "button" at bounding box center [236, 184] width 7 height 7
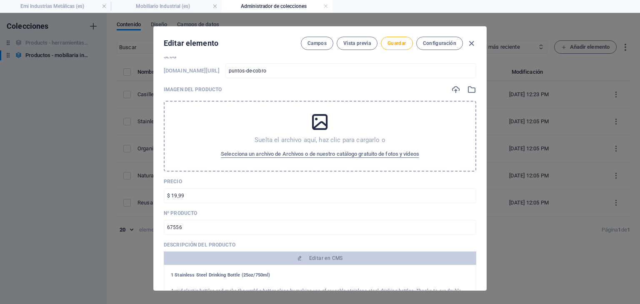
click at [304, 146] on div "Suelta el archivo aquí, haz clic para cargarlo o Selecciona un archivo de Archi…" at bounding box center [320, 136] width 313 height 71
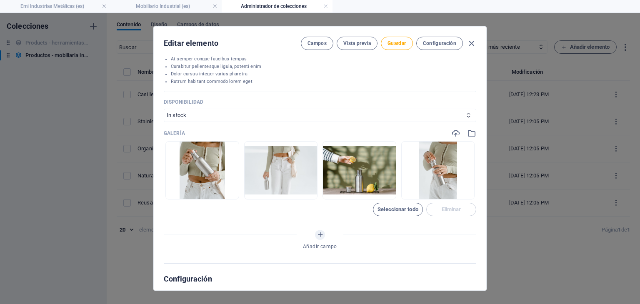
scroll to position [334, 0]
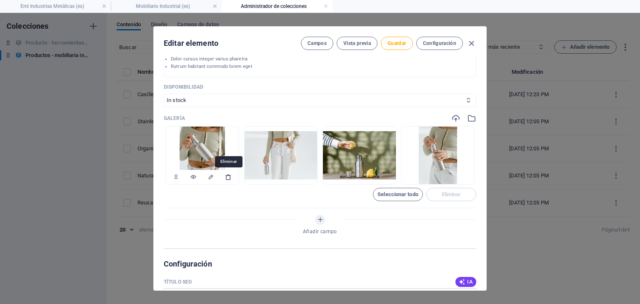
click at [226, 176] on icon "button" at bounding box center [228, 177] width 7 height 7
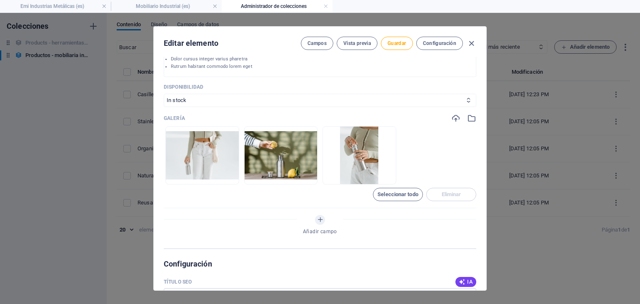
click at [226, 176] on icon "button" at bounding box center [228, 177] width 7 height 7
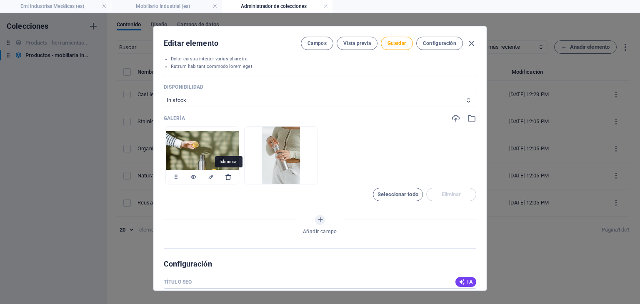
click at [227, 176] on icon "button" at bounding box center [228, 177] width 7 height 7
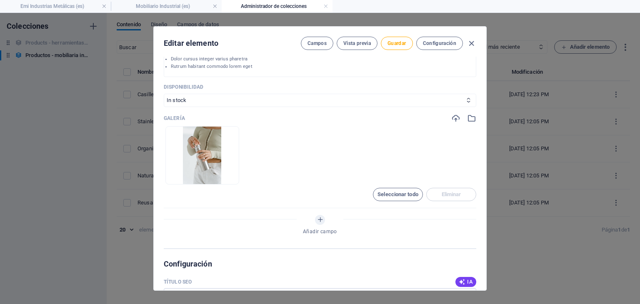
click at [227, 176] on icon "button" at bounding box center [228, 177] width 7 height 7
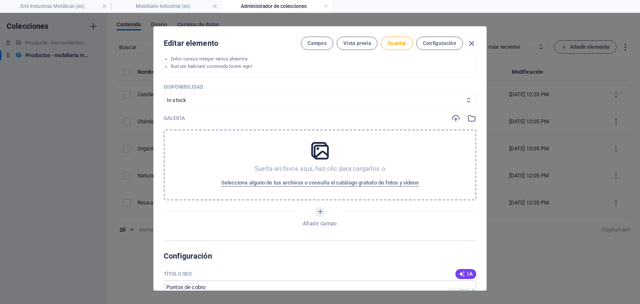
click at [317, 160] on icon at bounding box center [320, 151] width 21 height 21
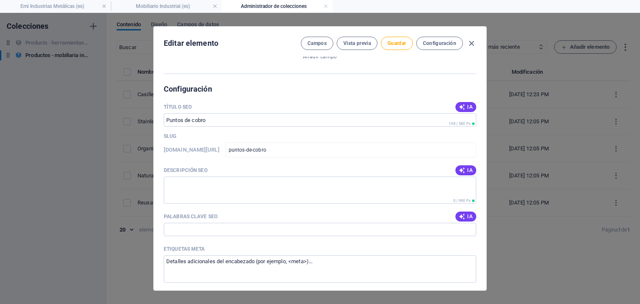
scroll to position [584, 0]
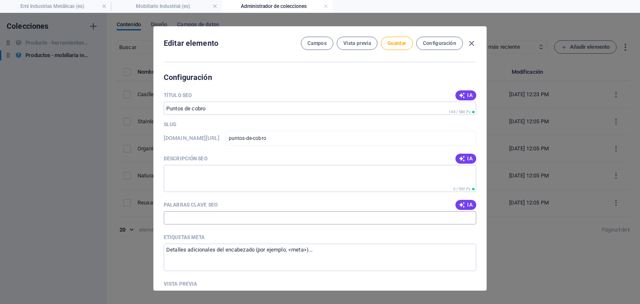
click at [238, 216] on input "Palabras clave SEO" at bounding box center [320, 217] width 313 height 13
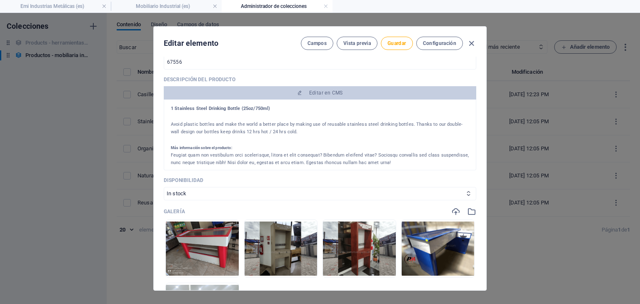
scroll to position [0, 0]
click at [399, 46] on span "Guardar" at bounding box center [397, 43] width 18 height 7
click at [474, 43] on icon "button" at bounding box center [472, 44] width 10 height 10
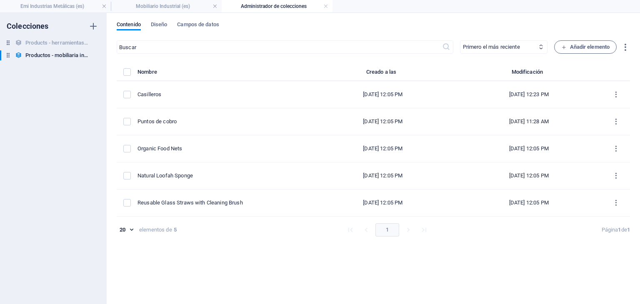
scroll to position [208, 0]
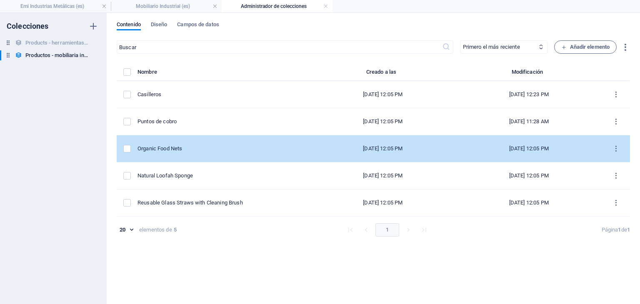
click at [239, 152] on td "Organic Food Nets" at bounding box center [224, 149] width 173 height 27
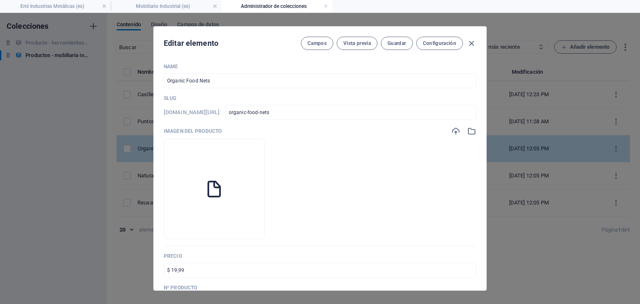
click at [239, 152] on li at bounding box center [214, 189] width 101 height 100
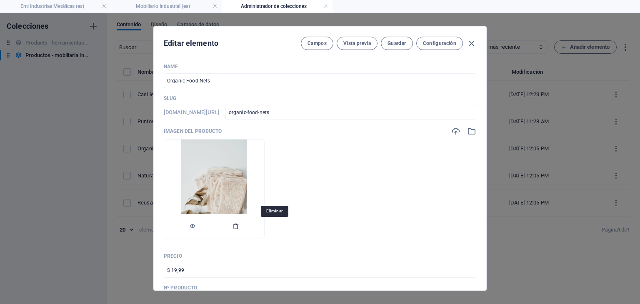
click at [239, 226] on icon "button" at bounding box center [236, 226] width 7 height 7
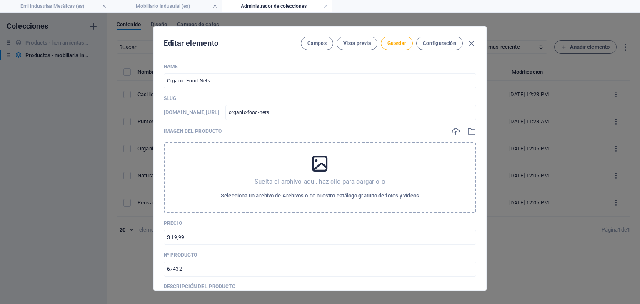
click at [313, 173] on icon at bounding box center [320, 163] width 21 height 21
